Goal: Information Seeking & Learning: Learn about a topic

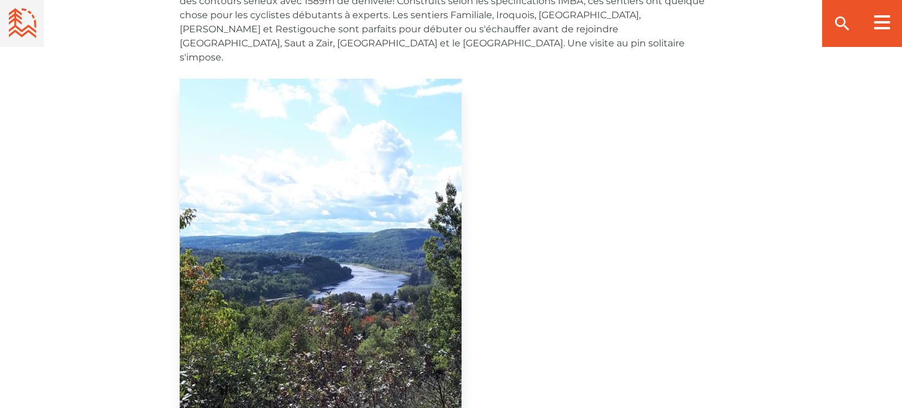
scroll to position [773, 0]
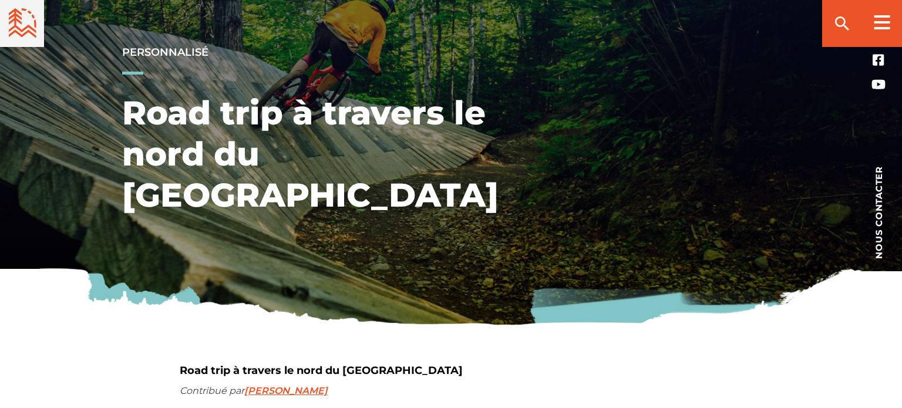
scroll to position [0, 0]
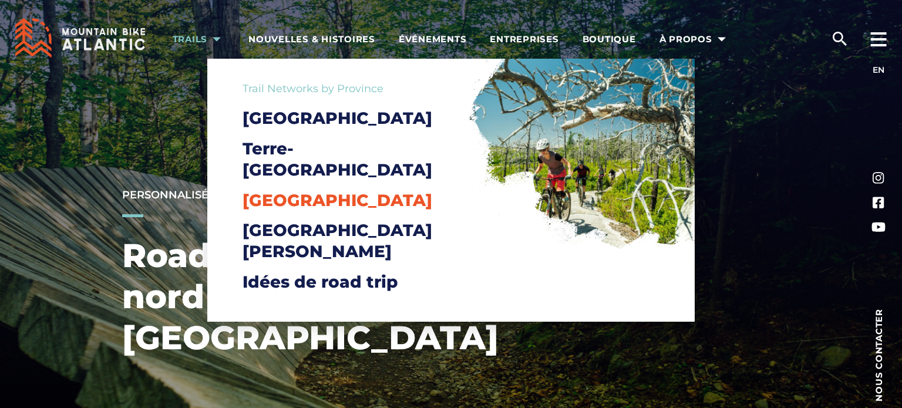
click at [301, 190] on span "Nouvelle-Écosse" at bounding box center [337, 200] width 190 height 20
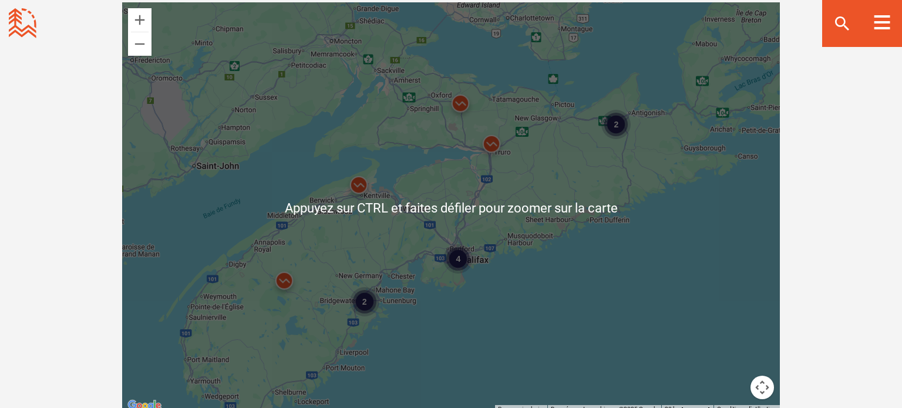
scroll to position [1114, 0]
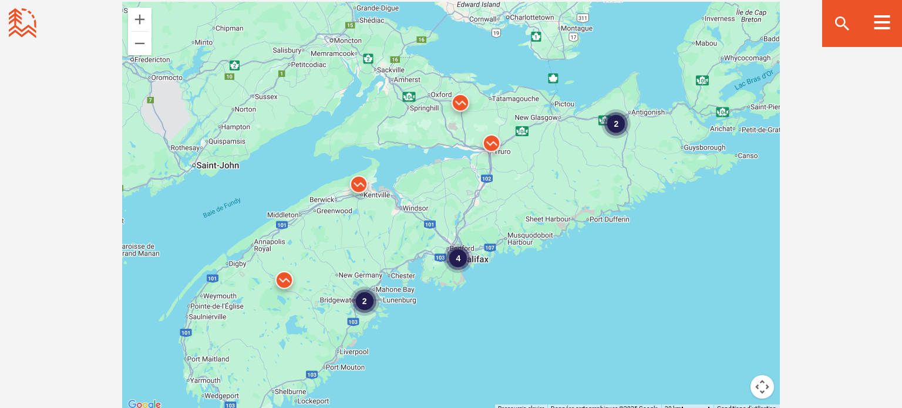
click at [77, 237] on div "Ouvrir les filtres communautaires Affichage : 8 Sentier Réseau s Réinitialiser …" at bounding box center [451, 188] width 822 height 621
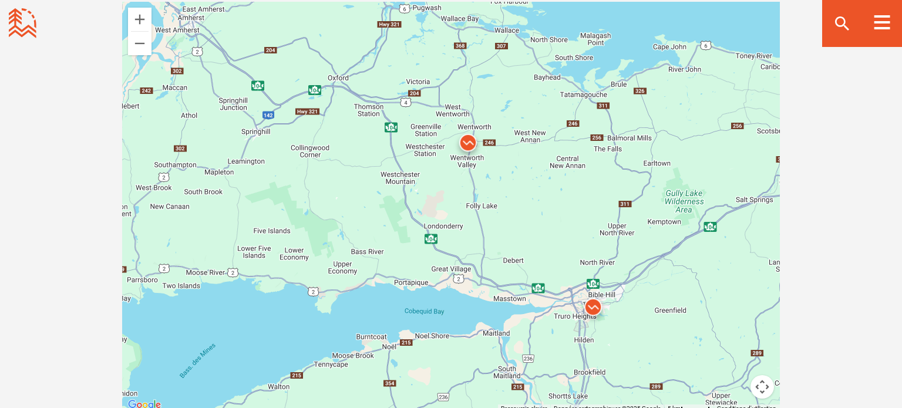
click at [468, 141] on img at bounding box center [468, 145] width 45 height 45
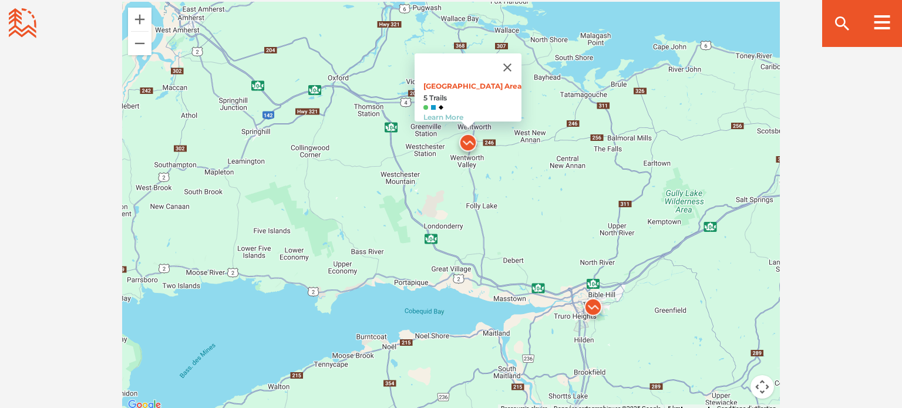
click at [591, 305] on img at bounding box center [593, 310] width 45 height 45
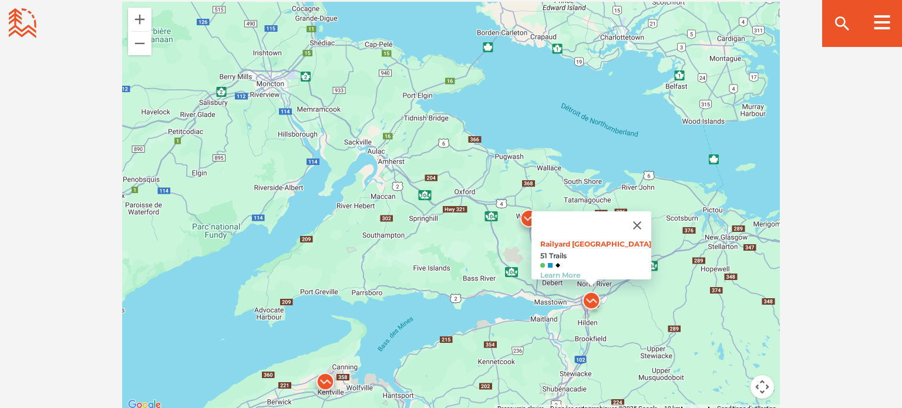
click at [326, 380] on img at bounding box center [325, 384] width 45 height 45
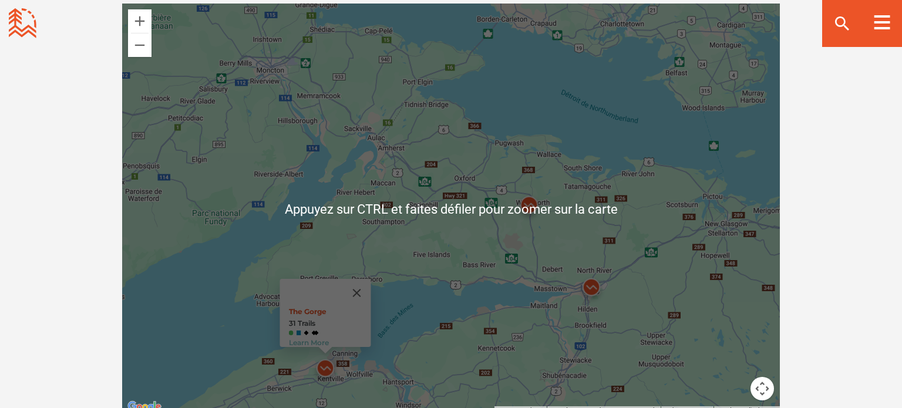
scroll to position [1111, 0]
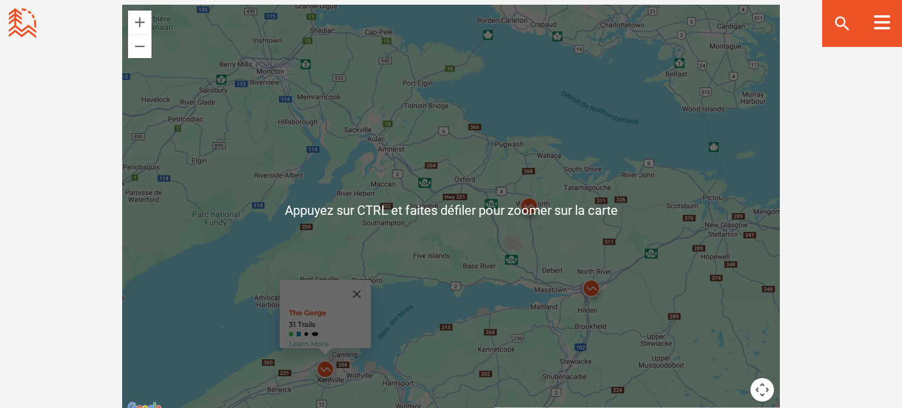
click at [458, 237] on div "The Gorge 31 Trails Learn More" at bounding box center [451, 210] width 658 height 411
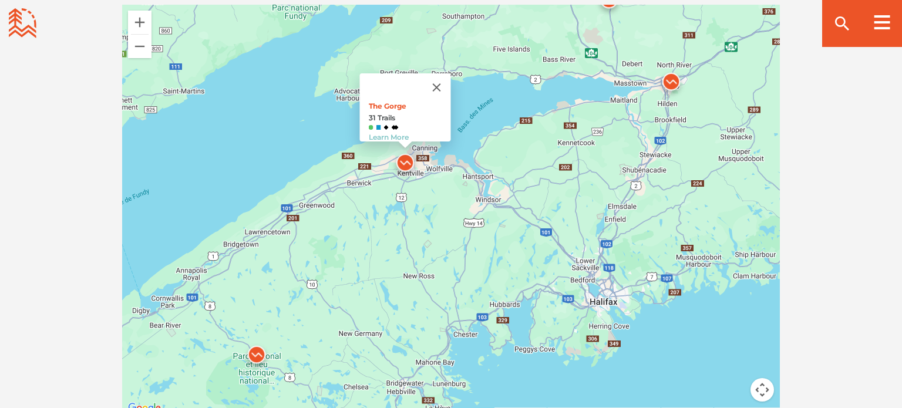
drag, startPoint x: 458, startPoint y: 237, endPoint x: 538, endPoint y: 26, distance: 225.0
click at [538, 26] on div "The Gorge 31 Trails Learn More" at bounding box center [451, 210] width 658 height 411
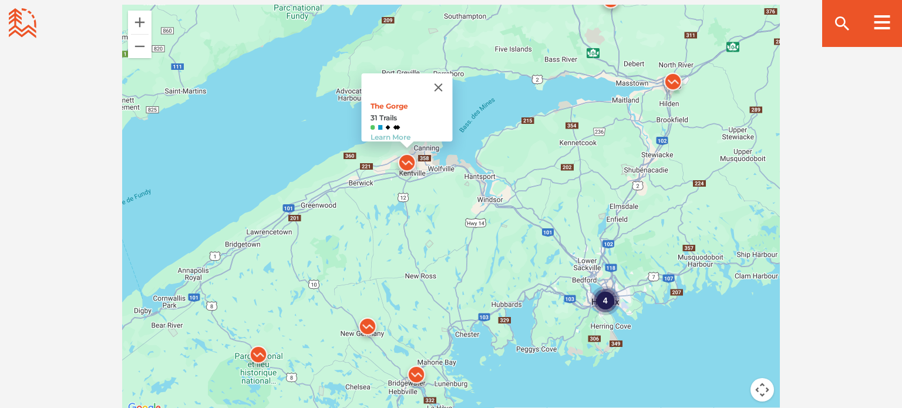
click at [260, 352] on img at bounding box center [258, 357] width 45 height 45
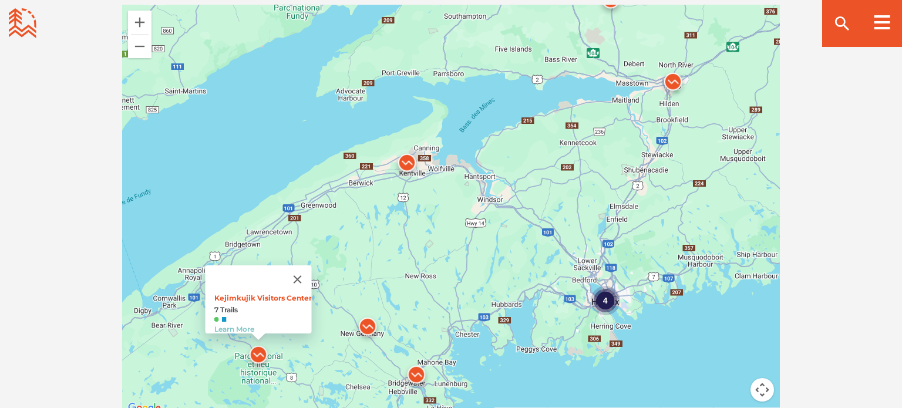
click at [366, 325] on img at bounding box center [367, 329] width 45 height 45
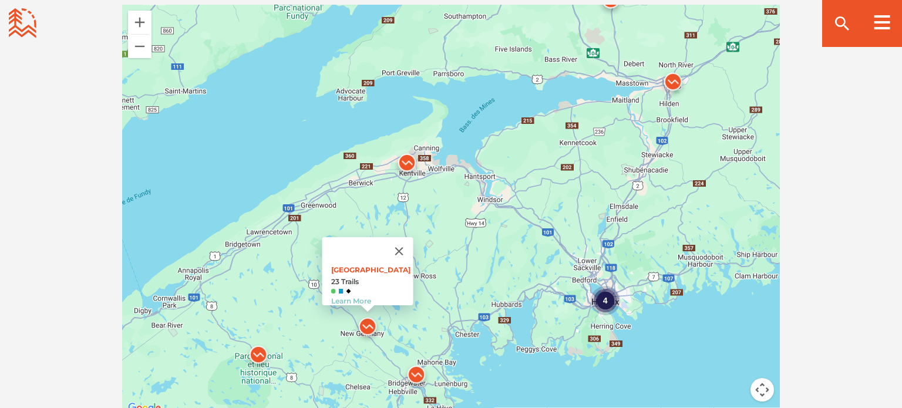
click at [414, 373] on img at bounding box center [416, 377] width 45 height 45
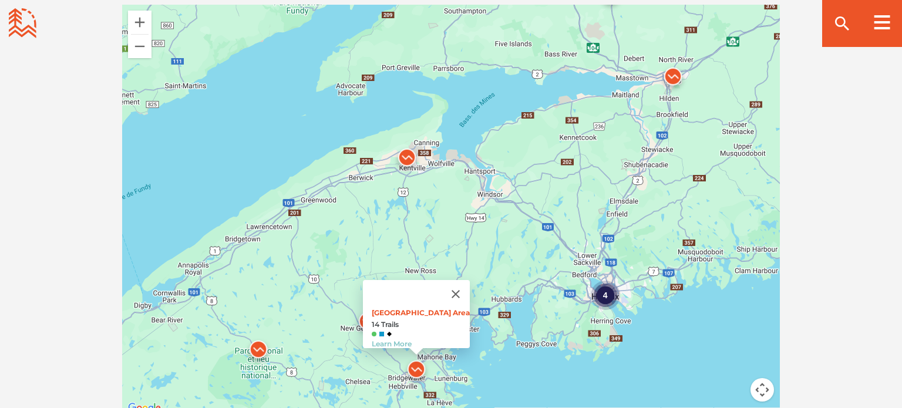
click at [669, 77] on img at bounding box center [672, 79] width 45 height 45
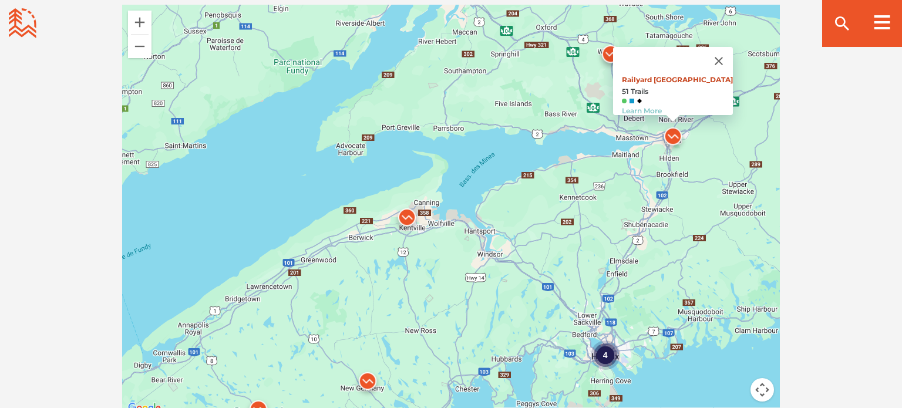
click at [662, 75] on link "Railyard Mountain Bike Park" at bounding box center [677, 79] width 111 height 9
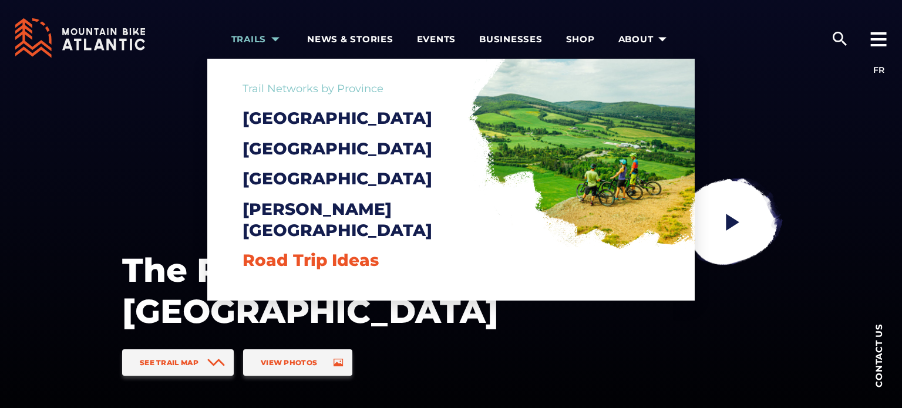
click at [296, 259] on span "Road Trip Ideas" at bounding box center [310, 260] width 136 height 20
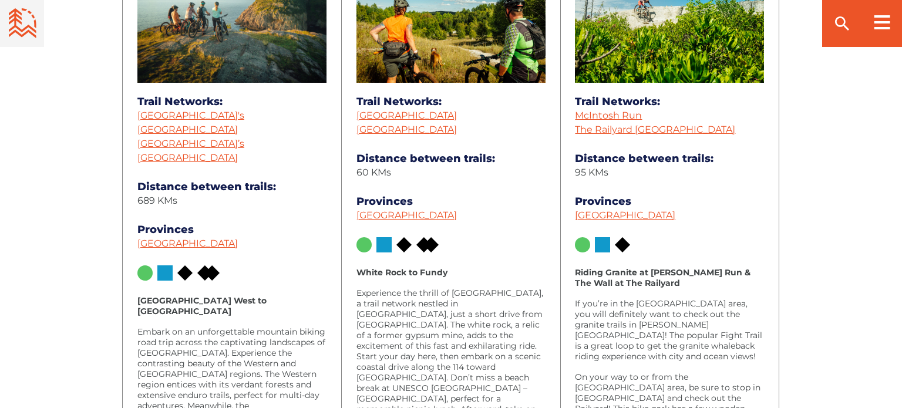
scroll to position [655, 0]
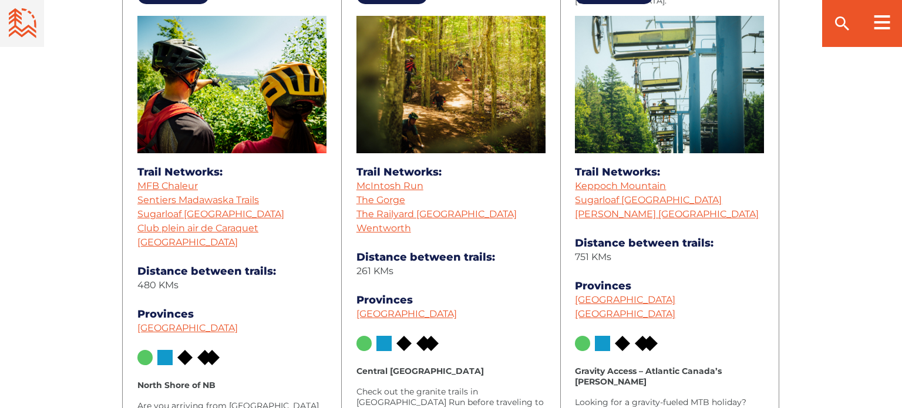
scroll to position [1688, 0]
click at [633, 184] on link "Keppoch Mountain" at bounding box center [620, 185] width 91 height 11
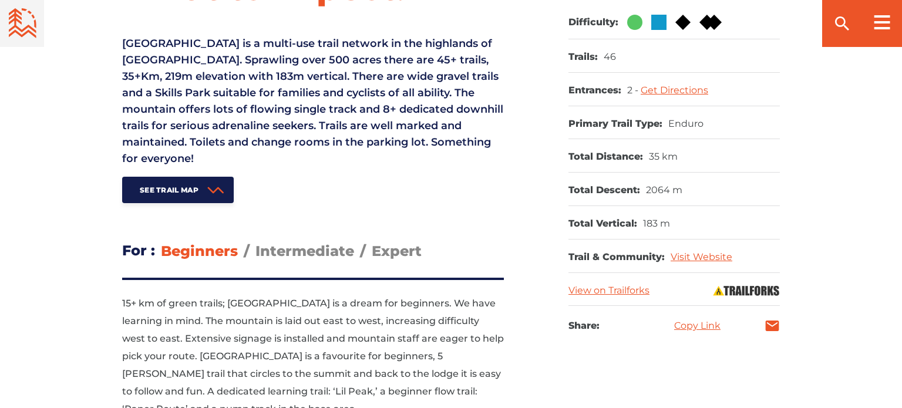
scroll to position [541, 0]
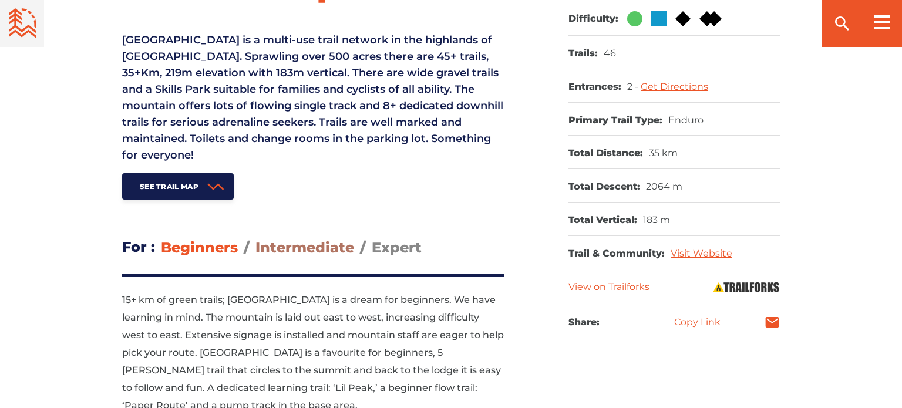
click at [300, 239] on span "Intermediate" at bounding box center [304, 247] width 99 height 17
click at [255, 238] on input "Intermediate" at bounding box center [255, 238] width 0 height 0
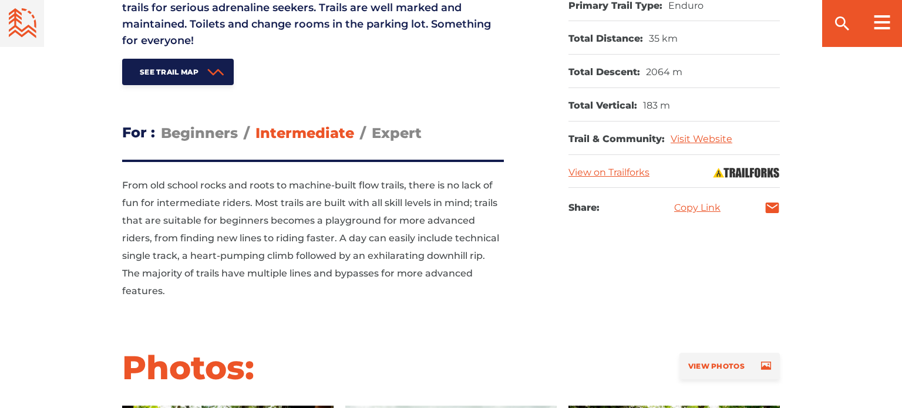
scroll to position [656, 0]
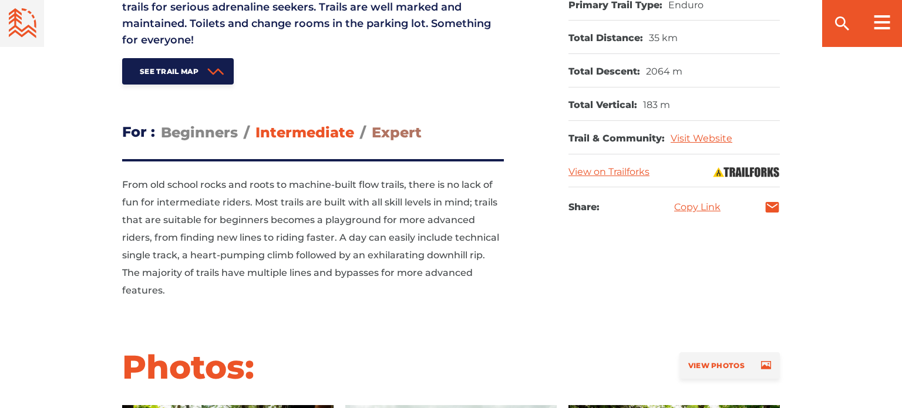
click at [378, 124] on span "Expert" at bounding box center [397, 132] width 50 height 17
click at [372, 123] on input "Expert" at bounding box center [372, 123] width 0 height 0
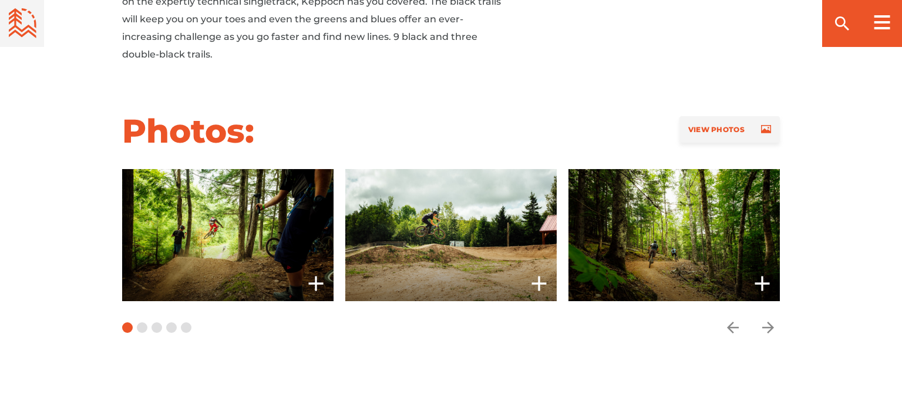
scroll to position [892, 0]
click at [766, 318] on icon "arrow forward" at bounding box center [768, 327] width 18 height 18
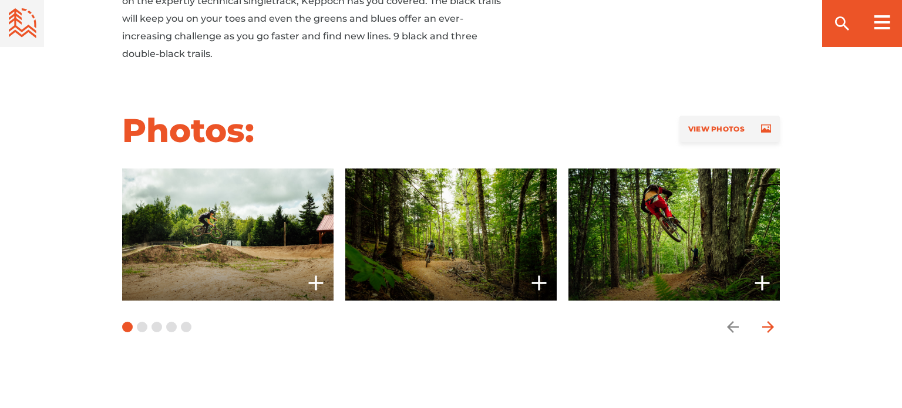
click at [766, 318] on icon "arrow forward" at bounding box center [768, 327] width 18 height 18
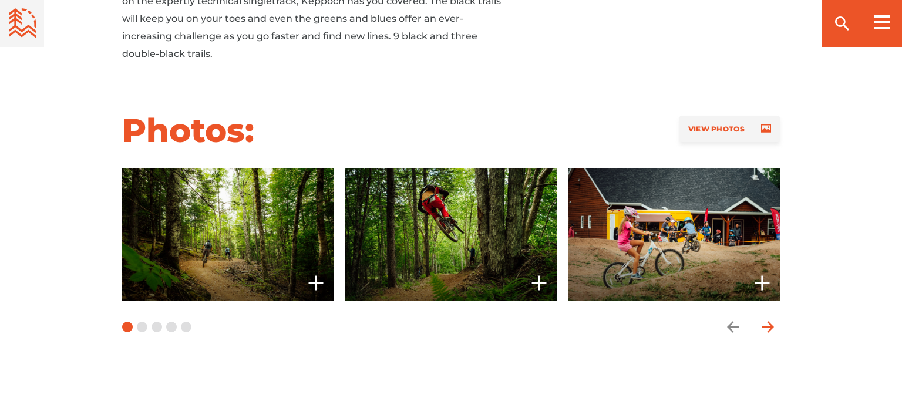
click at [766, 318] on icon "arrow forward" at bounding box center [768, 327] width 18 height 18
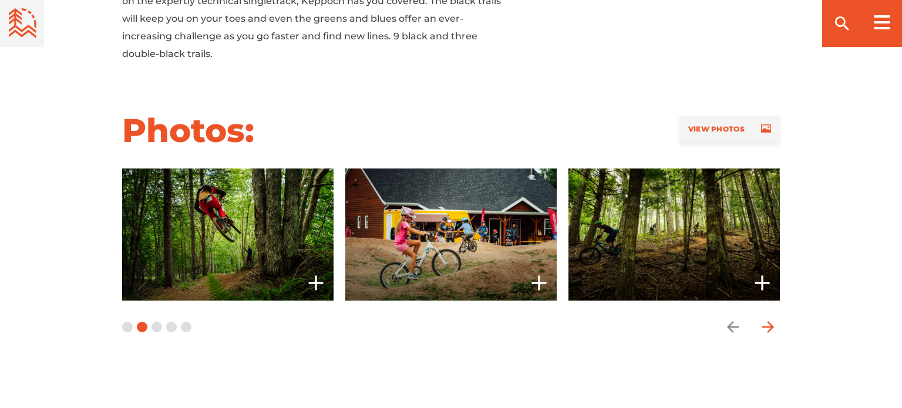
click at [766, 318] on icon "arrow forward" at bounding box center [768, 327] width 18 height 18
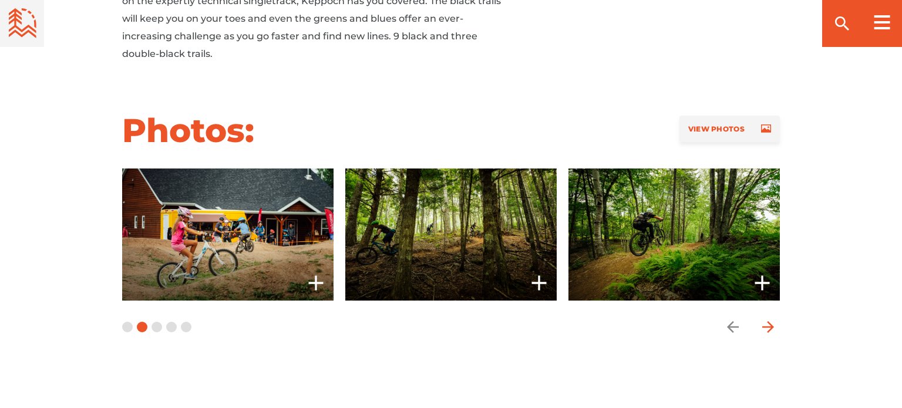
click at [766, 318] on icon "arrow forward" at bounding box center [768, 327] width 18 height 18
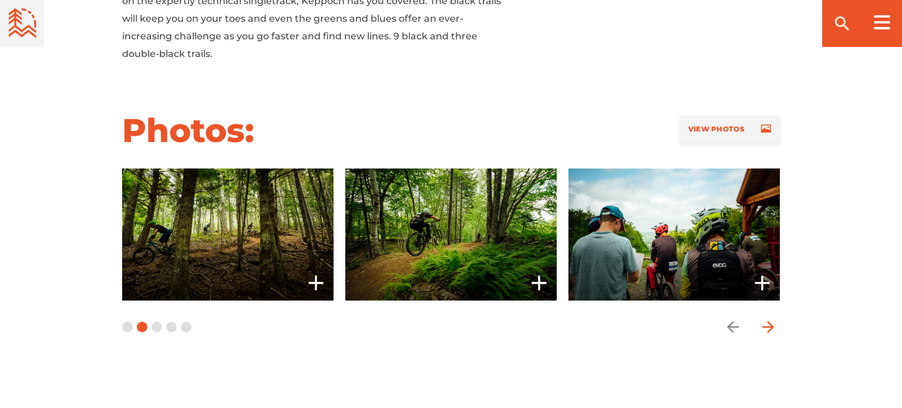
click at [766, 318] on icon "arrow forward" at bounding box center [768, 327] width 18 height 18
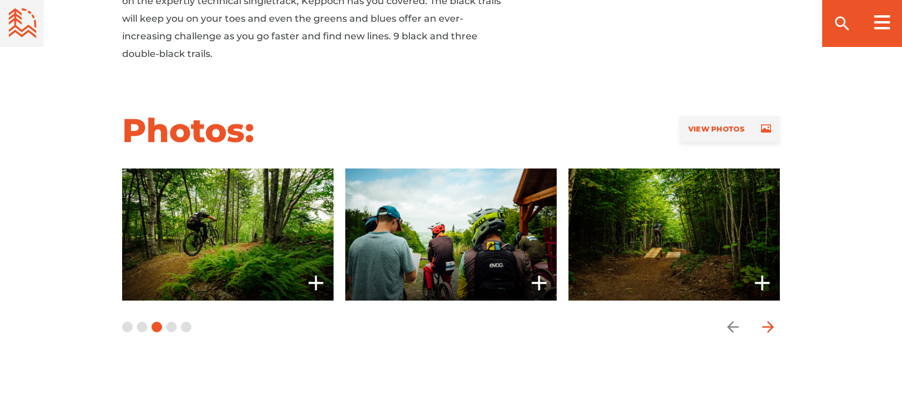
click at [766, 318] on icon "arrow forward" at bounding box center [768, 327] width 18 height 18
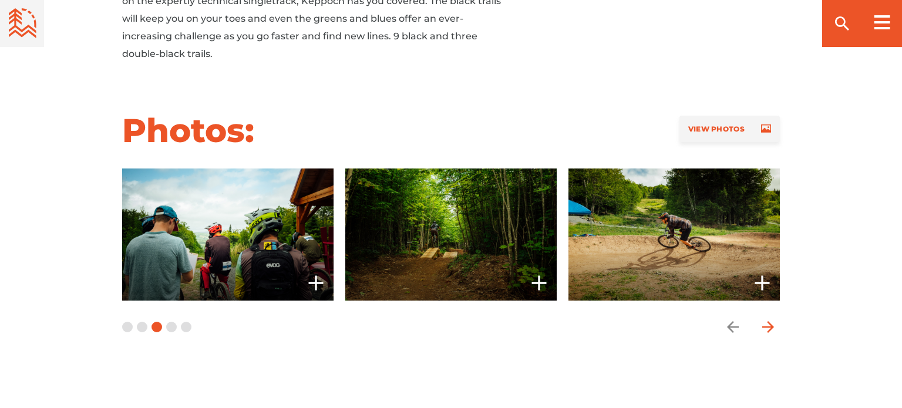
click at [766, 318] on icon "arrow forward" at bounding box center [768, 327] width 18 height 18
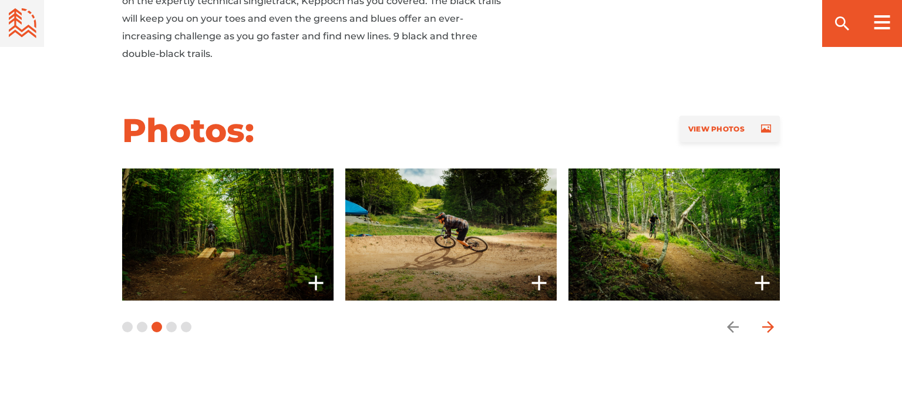
click at [766, 318] on icon "arrow forward" at bounding box center [768, 327] width 18 height 18
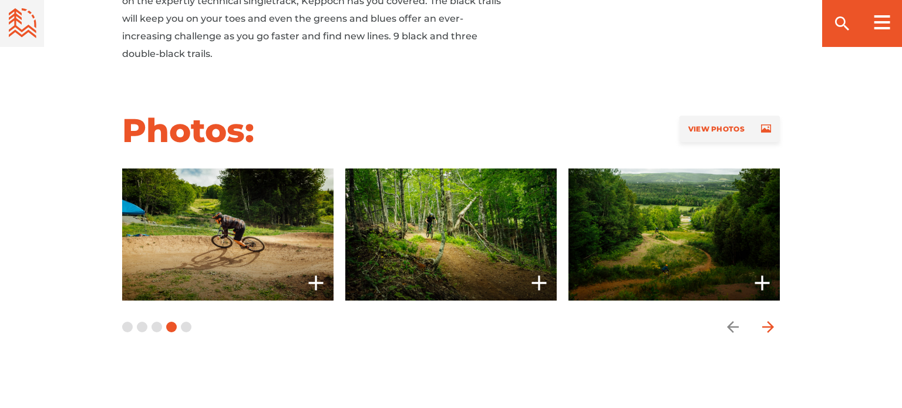
click at [766, 318] on icon "arrow forward" at bounding box center [768, 327] width 18 height 18
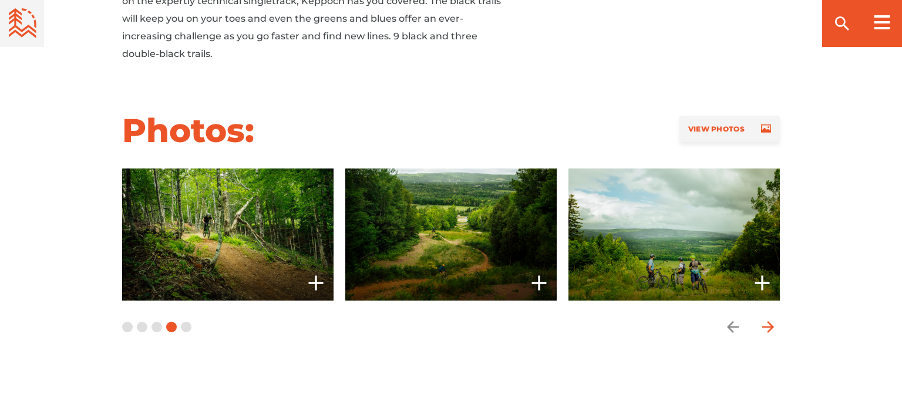
click at [766, 318] on icon "arrow forward" at bounding box center [768, 327] width 18 height 18
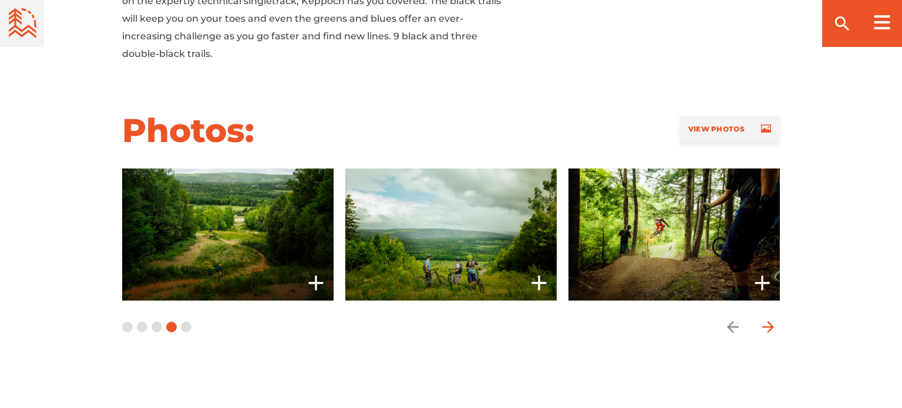
click at [766, 318] on icon "arrow forward" at bounding box center [768, 327] width 18 height 18
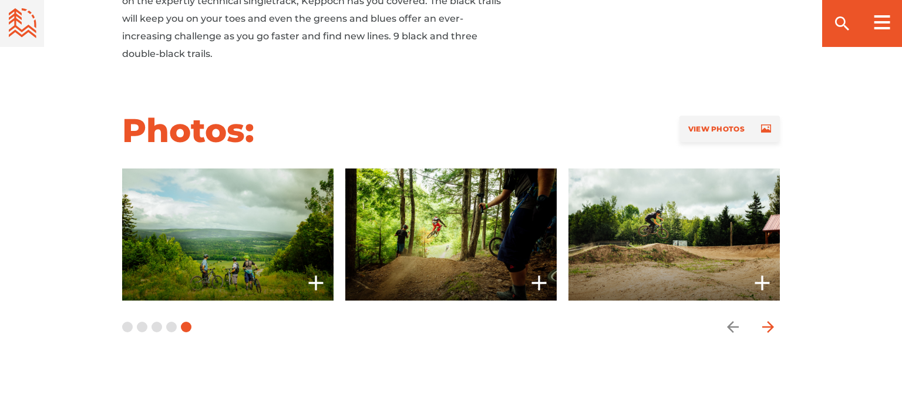
click at [766, 318] on icon "arrow forward" at bounding box center [768, 327] width 18 height 18
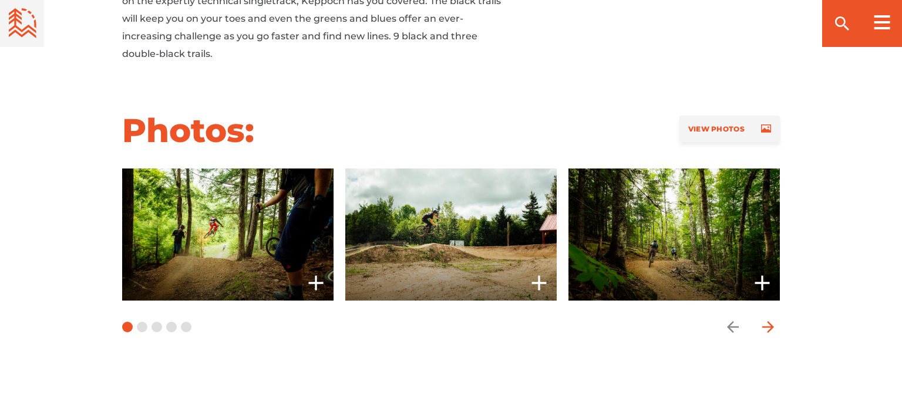
click at [766, 318] on icon "arrow forward" at bounding box center [768, 327] width 18 height 18
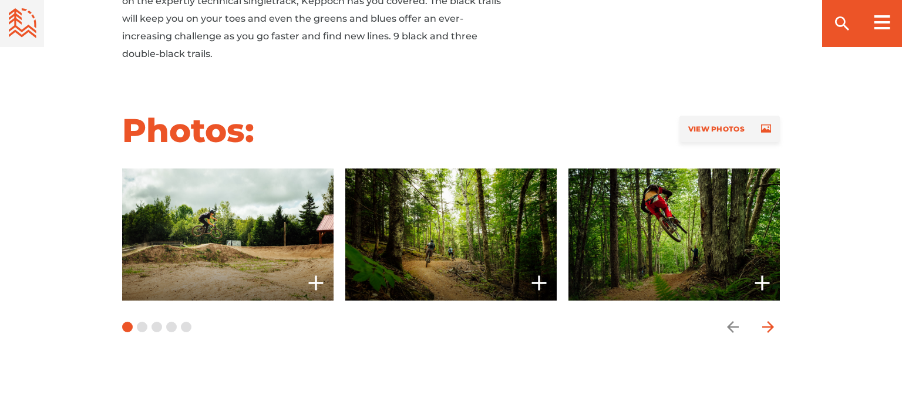
click at [766, 318] on icon "arrow forward" at bounding box center [768, 327] width 18 height 18
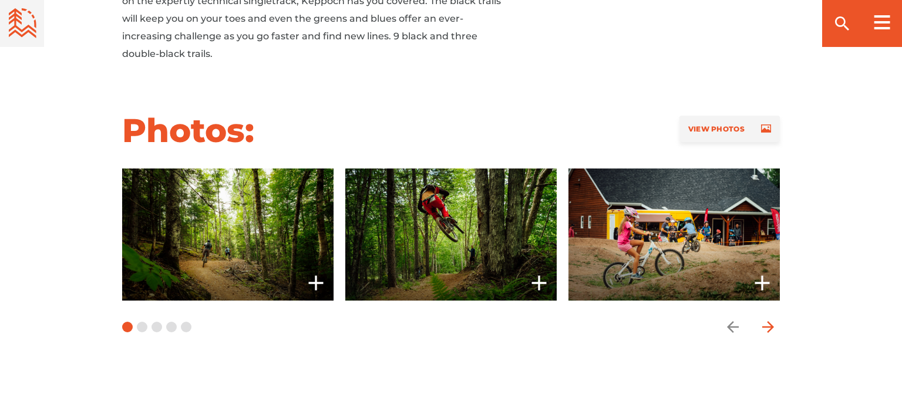
click at [766, 318] on icon "arrow forward" at bounding box center [768, 327] width 18 height 18
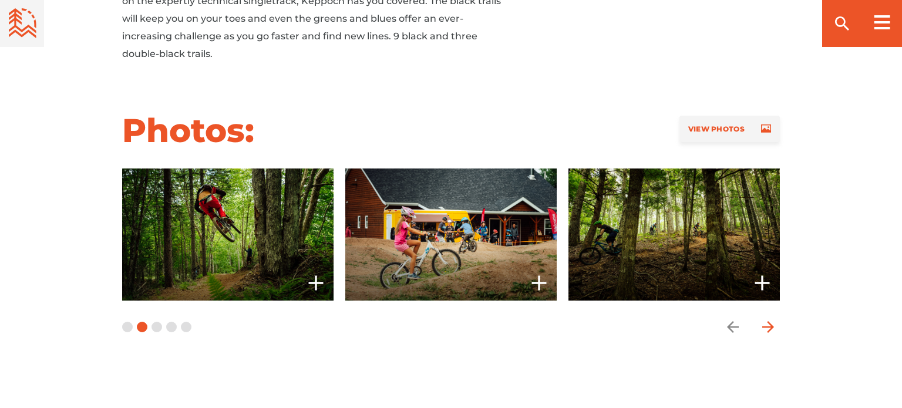
click at [766, 318] on icon "arrow forward" at bounding box center [768, 327] width 18 height 18
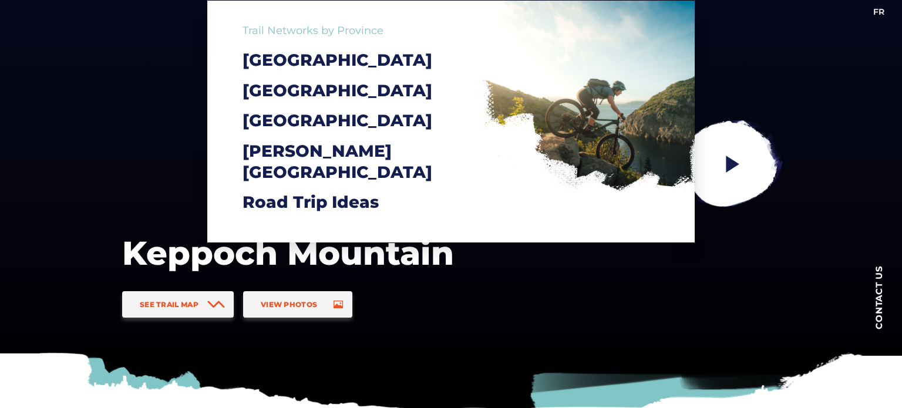
scroll to position [59, 0]
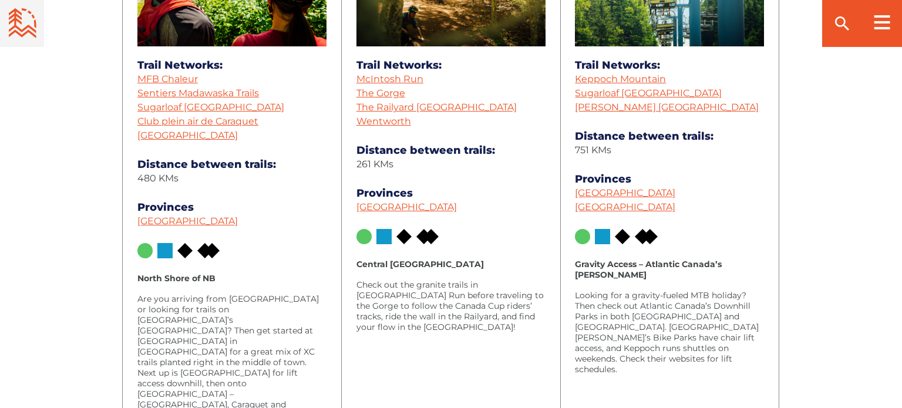
scroll to position [1797, 0]
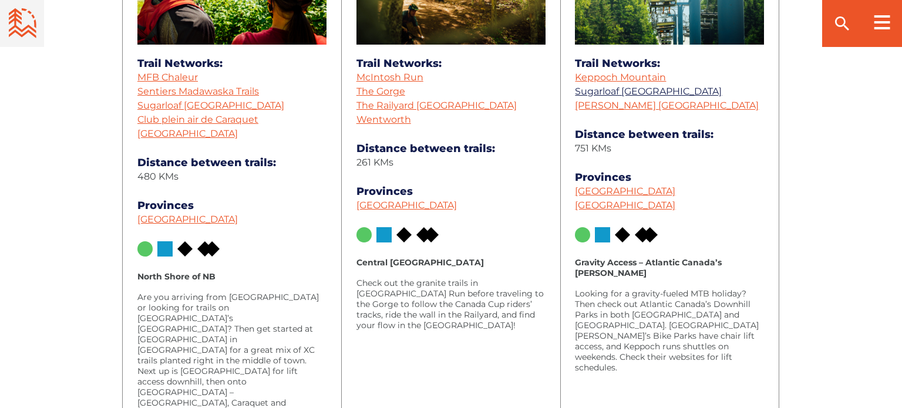
click at [614, 88] on link "Sugarloaf [GEOGRAPHIC_DATA]" at bounding box center [648, 91] width 147 height 11
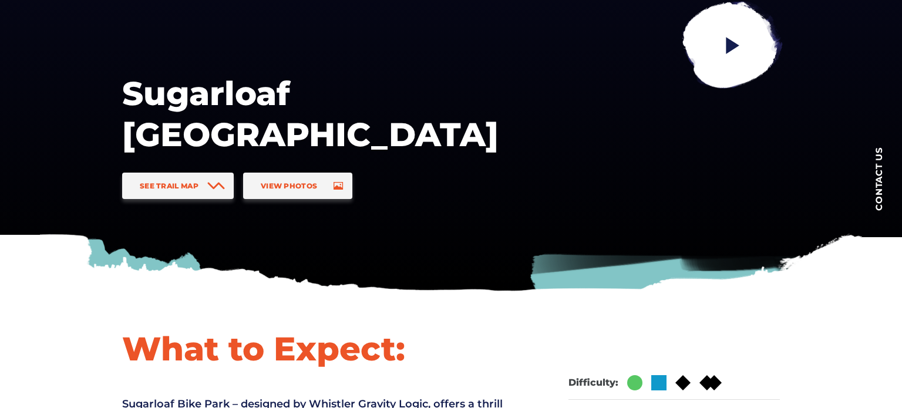
scroll to position [74, 0]
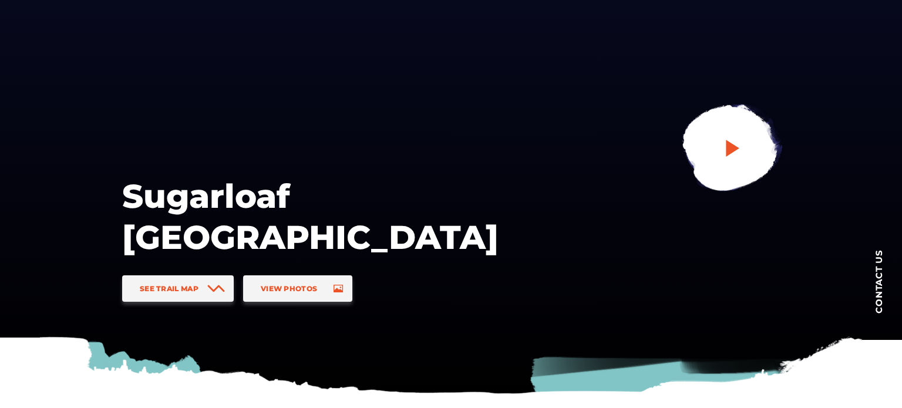
click at [746, 146] on link at bounding box center [730, 148] width 157 height 157
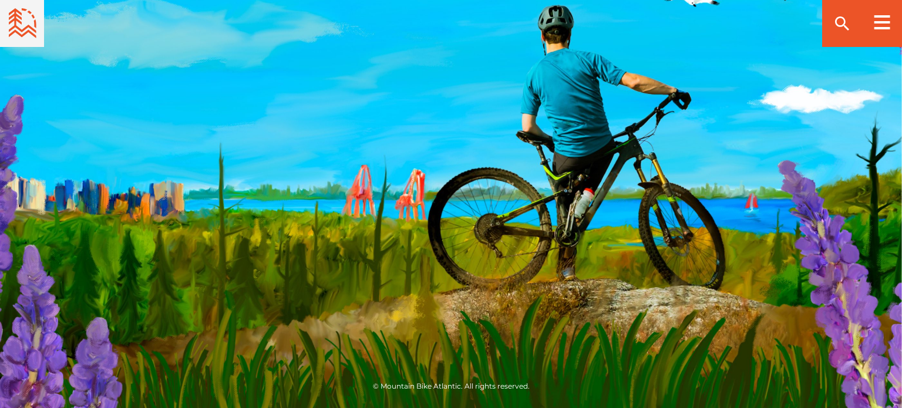
scroll to position [1797, 0]
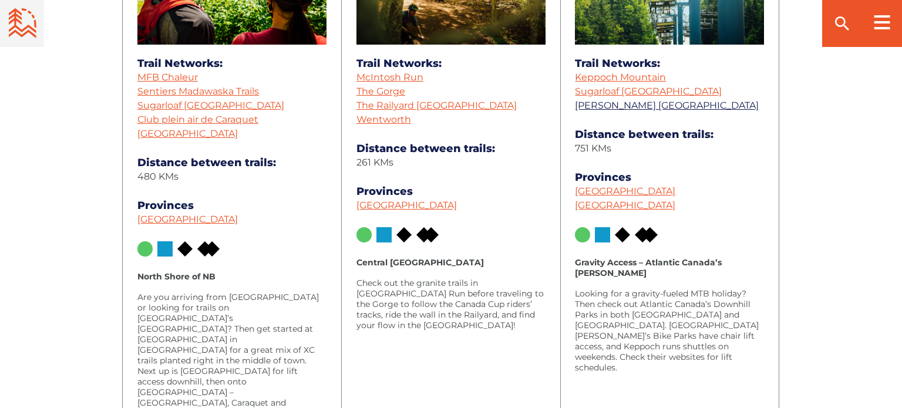
click at [633, 107] on link "[PERSON_NAME] [GEOGRAPHIC_DATA]" at bounding box center [667, 105] width 184 height 11
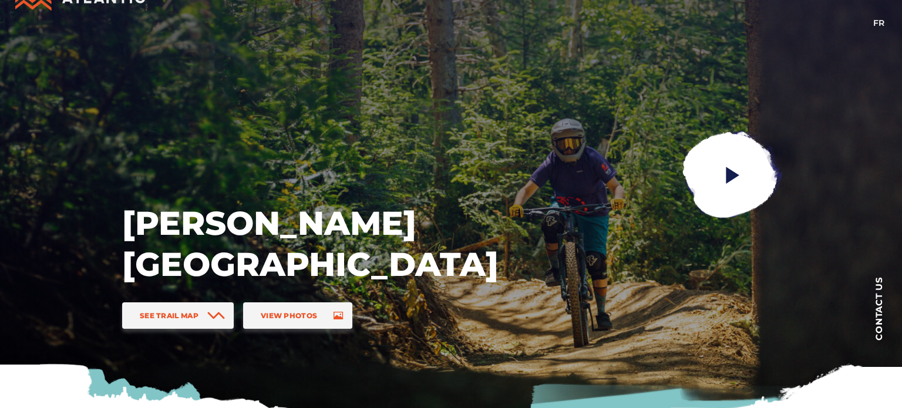
scroll to position [50, 0]
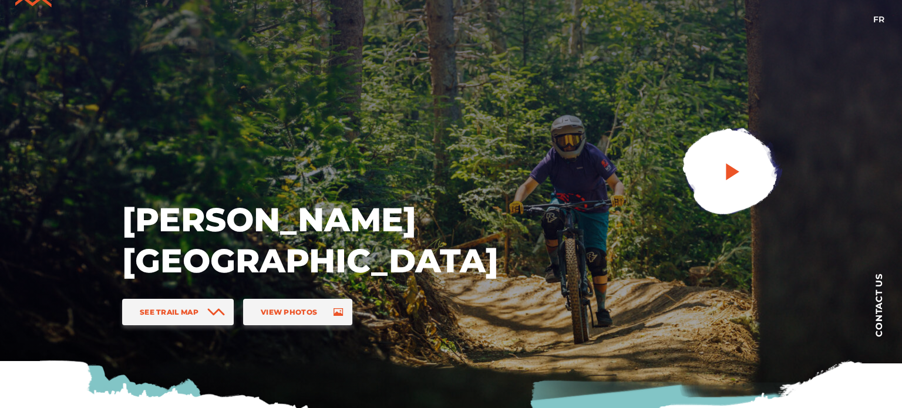
click at [734, 183] on span at bounding box center [732, 175] width 21 height 28
